Goal: Information Seeking & Learning: Find specific fact

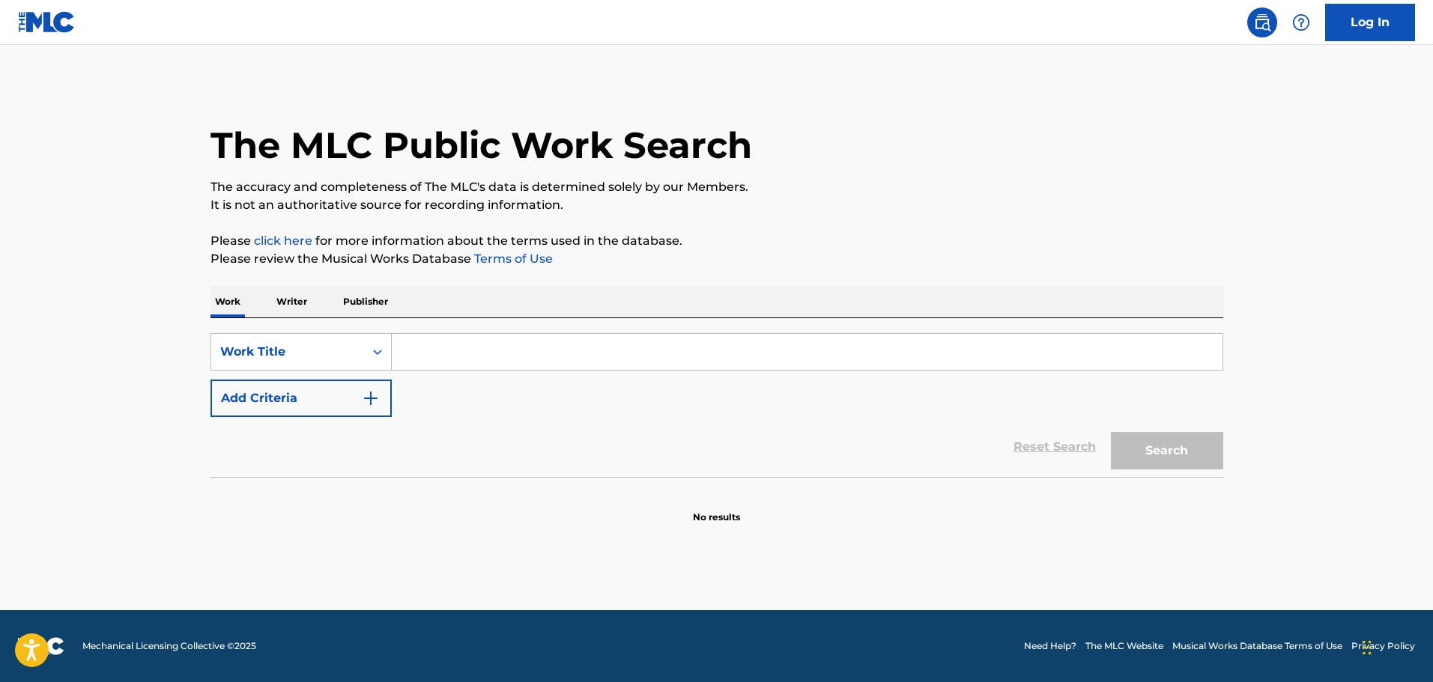
click at [543, 353] on input "Search Form" at bounding box center [807, 352] width 831 height 36
type input "Love goes higher"
click at [1184, 455] on button "Search" at bounding box center [1167, 450] width 112 height 37
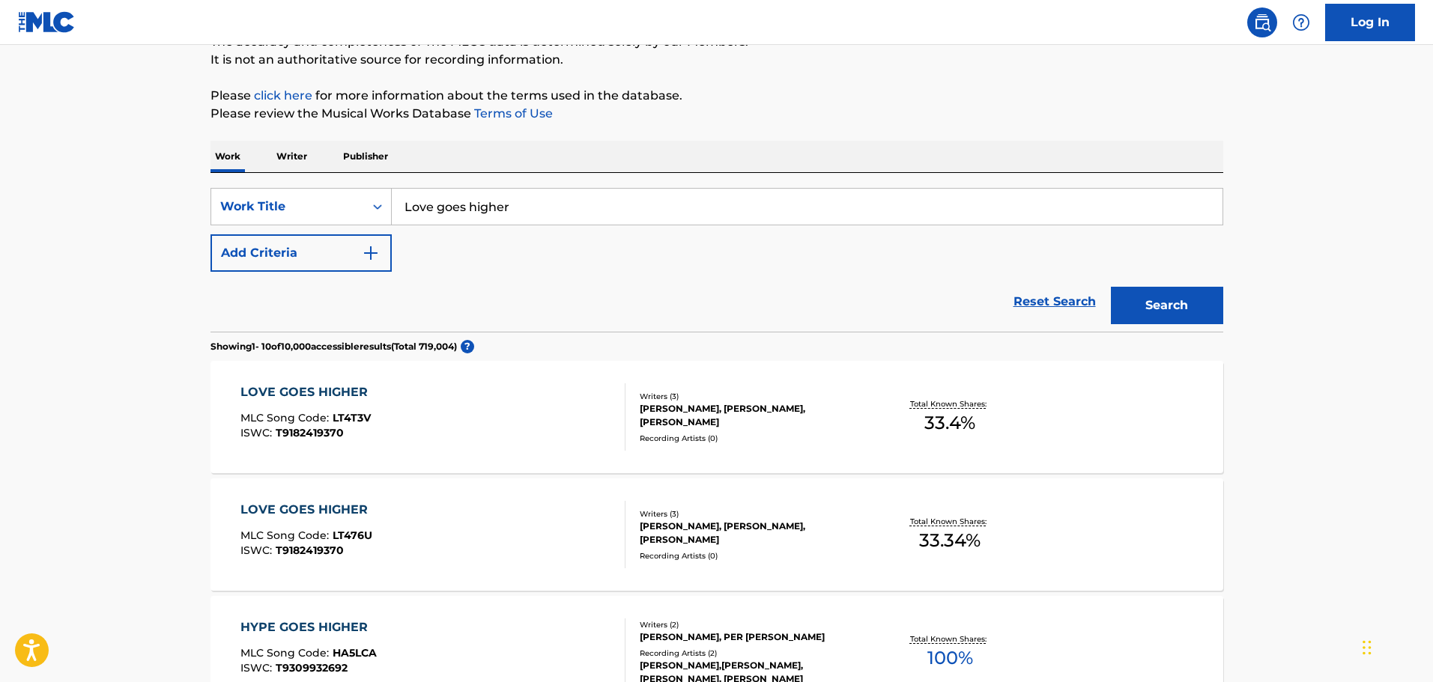
scroll to position [150, 0]
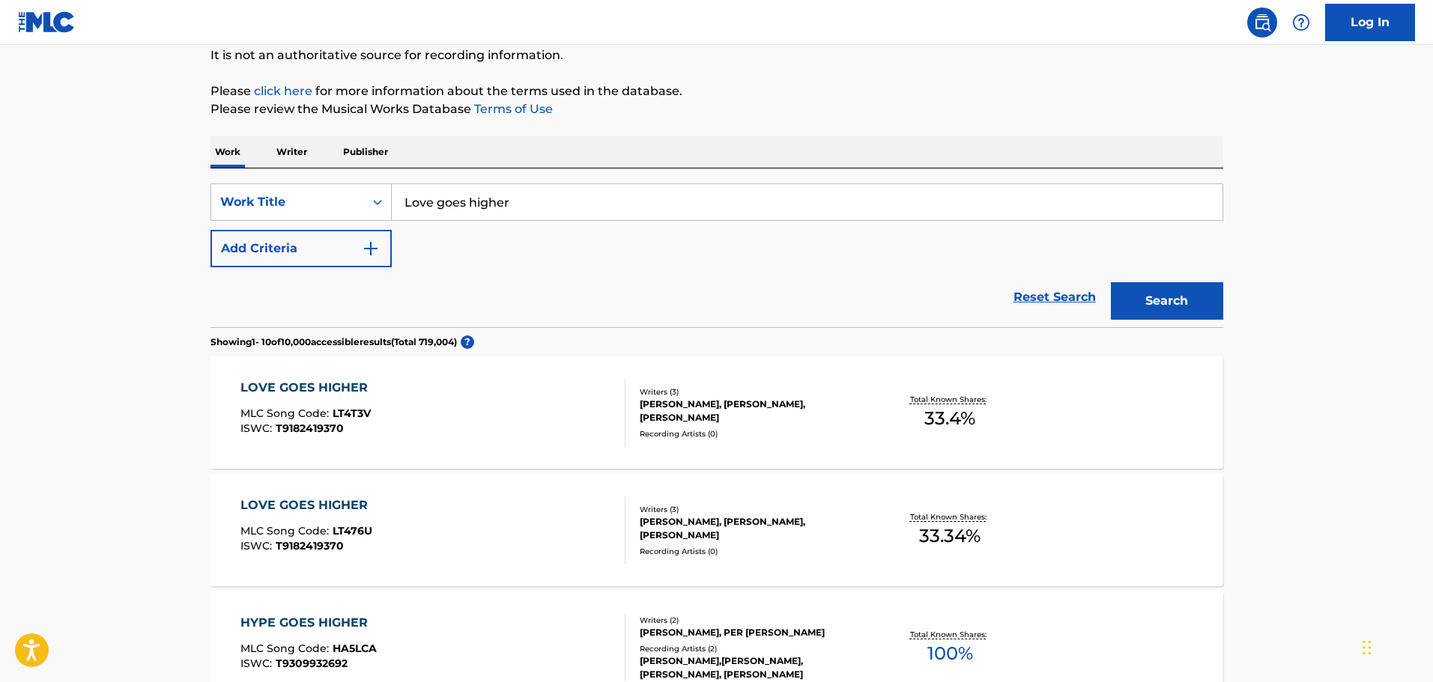
click at [888, 437] on div "LOVE GOES HIGHER MLC Song Code : LT4T3V ISWC : T9182419370 Writers ( 3 ) [PERSO…" at bounding box center [716, 413] width 1013 height 112
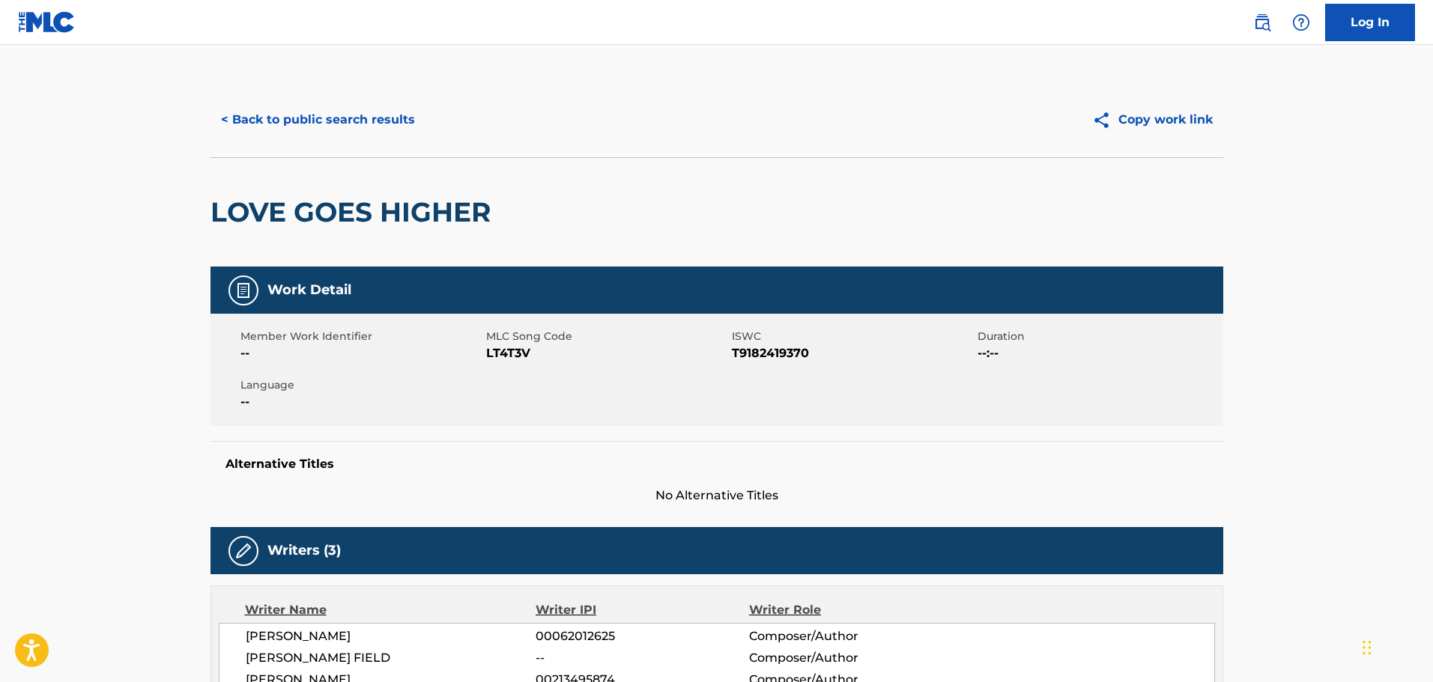
click at [1328, 246] on main "< Back to public search results Copy work link LOVE GOES HIGHER Work Detail Mem…" at bounding box center [716, 581] width 1433 height 1073
click at [1256, 328] on main "< Back to public search results Copy work link LOVE GOES HIGHER Work Detail Mem…" at bounding box center [716, 581] width 1433 height 1073
click at [1335, 312] on main "< Back to public search results Copy work link LOVE GOES HIGHER Work Detail Mem…" at bounding box center [716, 581] width 1433 height 1073
click at [351, 121] on button "< Back to public search results" at bounding box center [317, 119] width 215 height 37
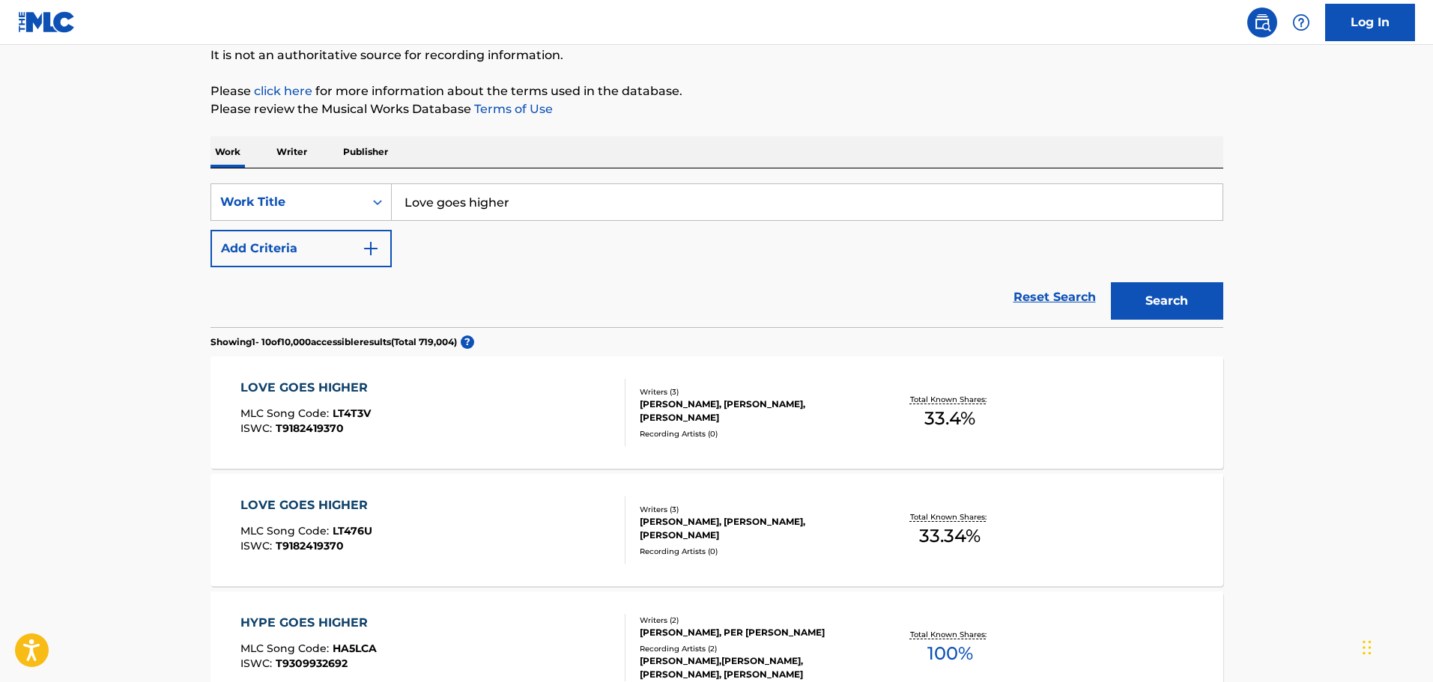
drag, startPoint x: 378, startPoint y: 206, endPoint x: 79, endPoint y: 206, distance: 299.6
type input "[PERSON_NAME] doesn't live here anymore"
click at [1111, 282] on button "Search" at bounding box center [1167, 300] width 112 height 37
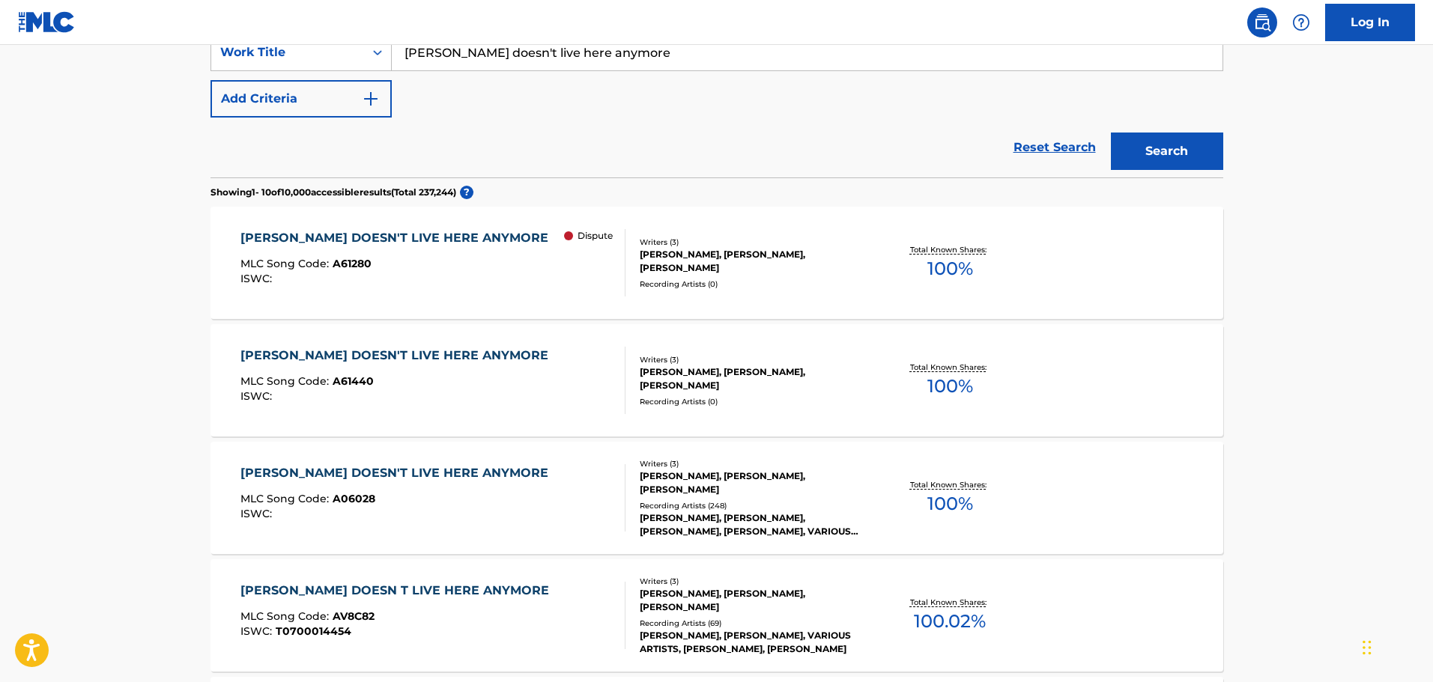
scroll to position [375, 0]
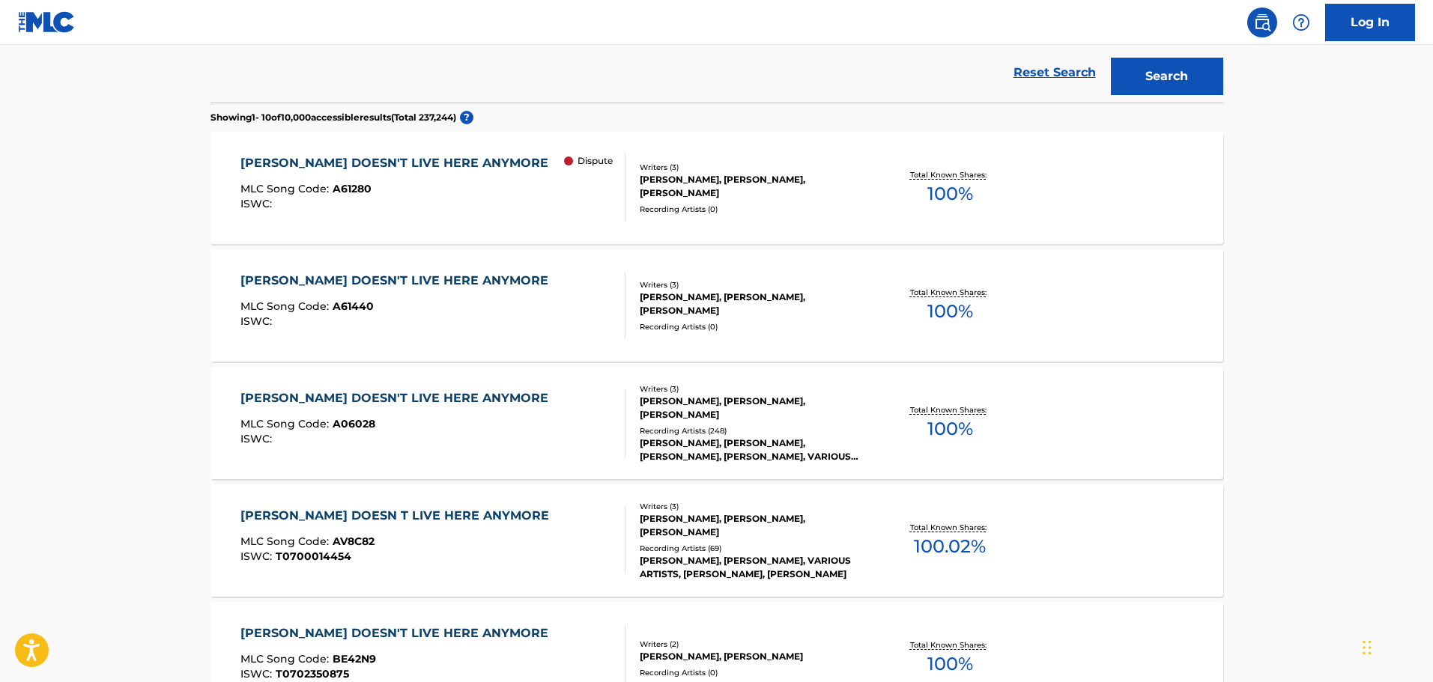
click at [1043, 438] on div "[PERSON_NAME] DOESN'T LIVE HERE ANYMORE MLC Song Code : A06028 ISWC : Writers (…" at bounding box center [716, 423] width 1013 height 112
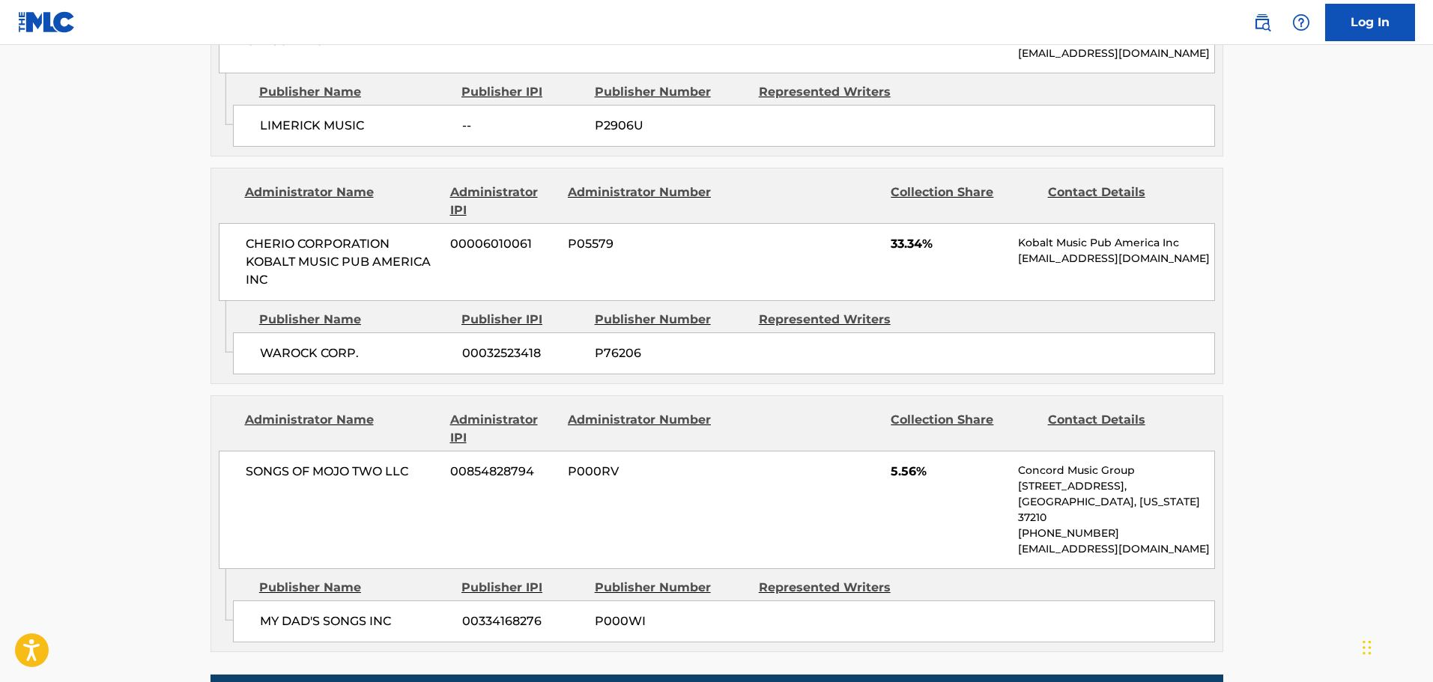
scroll to position [1348, 0]
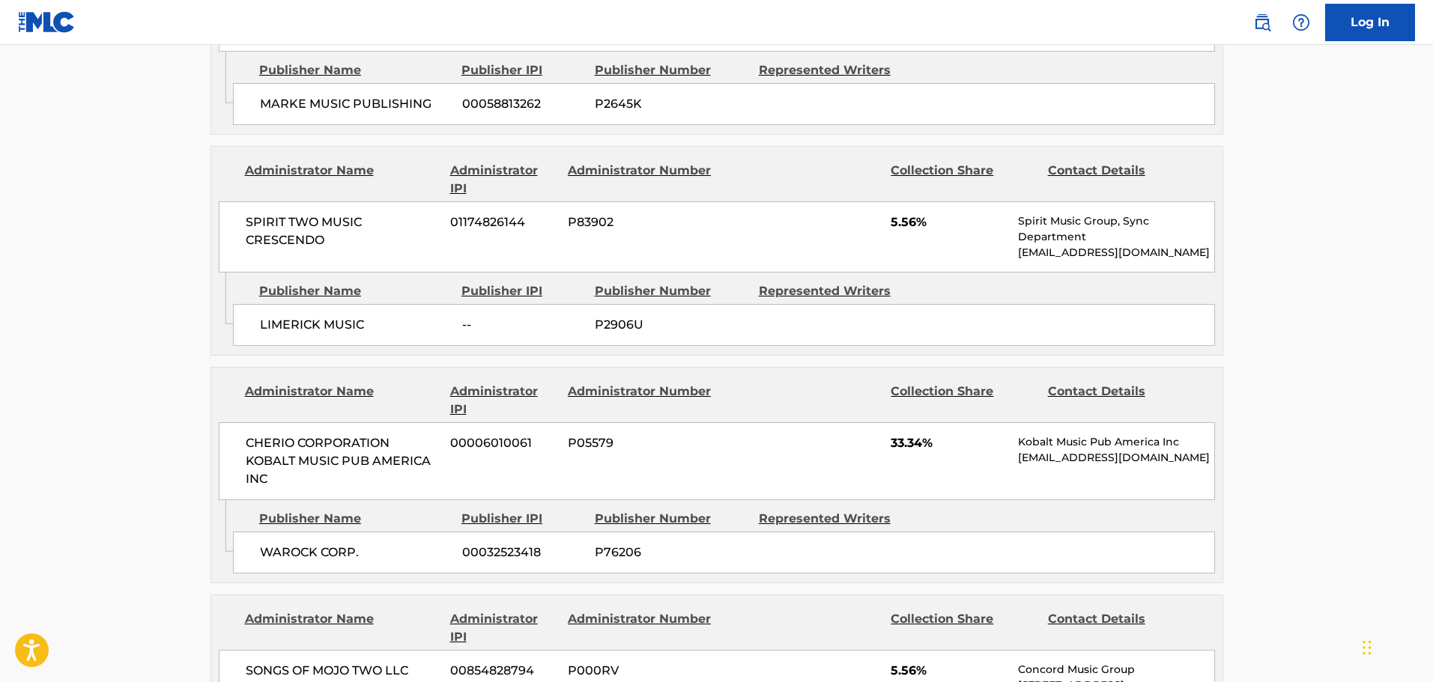
drag, startPoint x: 1294, startPoint y: 214, endPoint x: 1173, endPoint y: 371, distance: 197.6
click at [1294, 214] on main "< Back to public search results Copy work link [PERSON_NAME] DOESN'T LIVE HERE …" at bounding box center [716, 82] width 1433 height 2771
